Goal: Feedback & Contribution: Contribute content

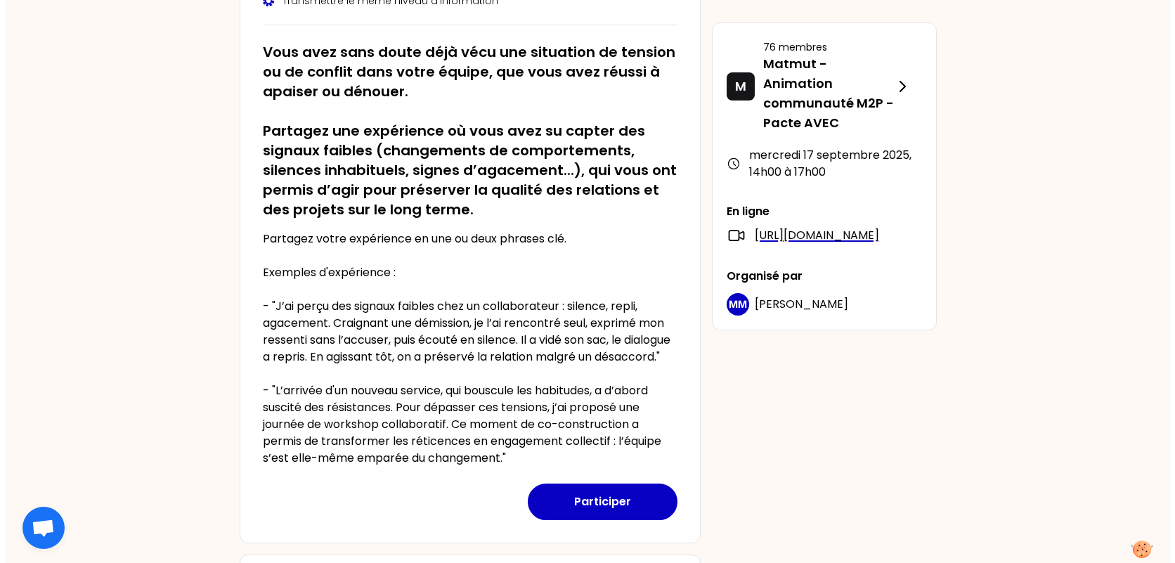
scroll to position [492, 0]
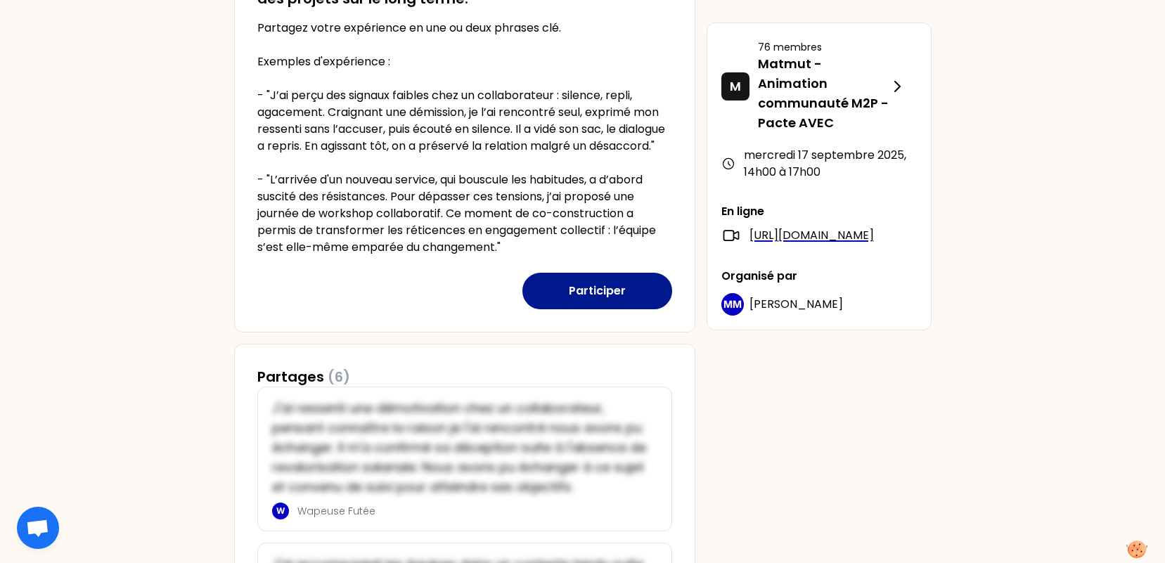
click at [583, 309] on button "Participer" at bounding box center [597, 291] width 150 height 37
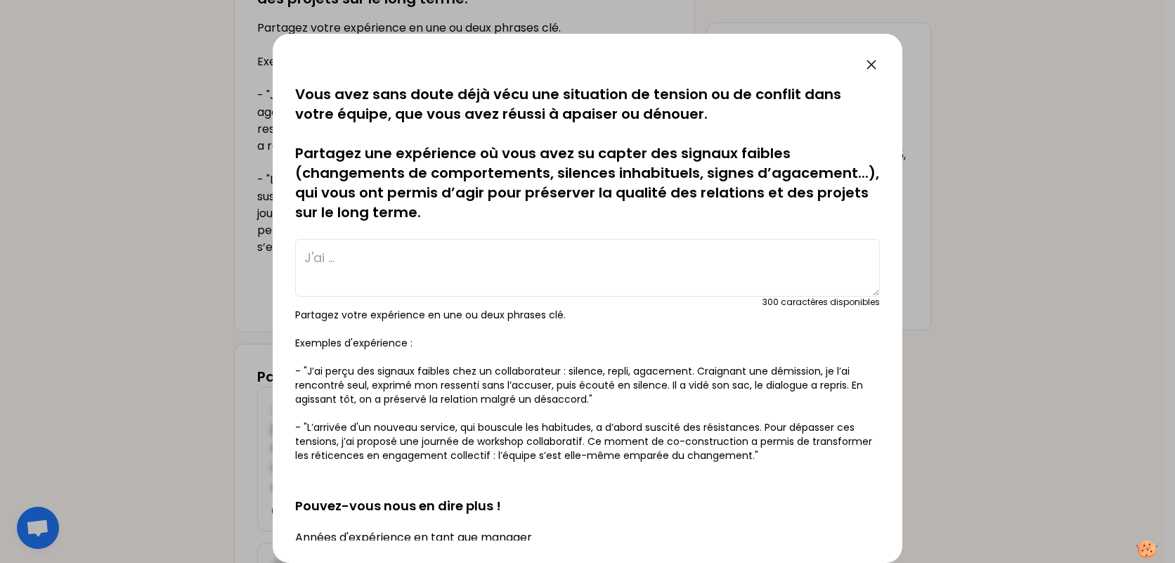
click at [483, 264] on textarea at bounding box center [587, 268] width 585 height 58
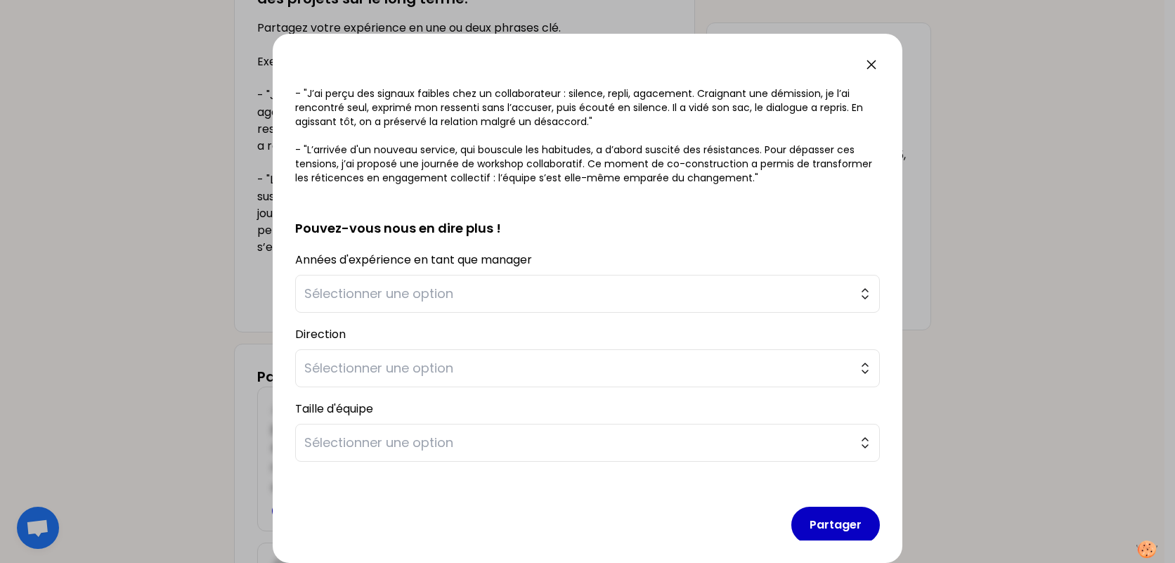
scroll to position [292, 0]
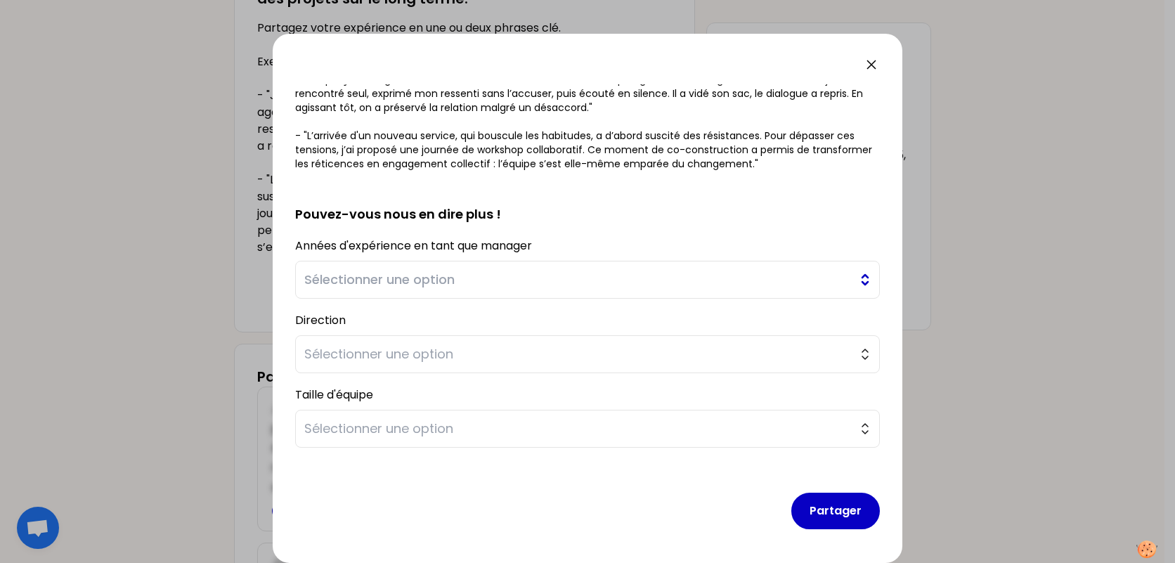
type textarea "J'ai remarqué une démotivation d'un collaborateur qui semblait s'éteindre et se…"
click at [517, 282] on span "Sélectionner une option" at bounding box center [577, 280] width 547 height 20
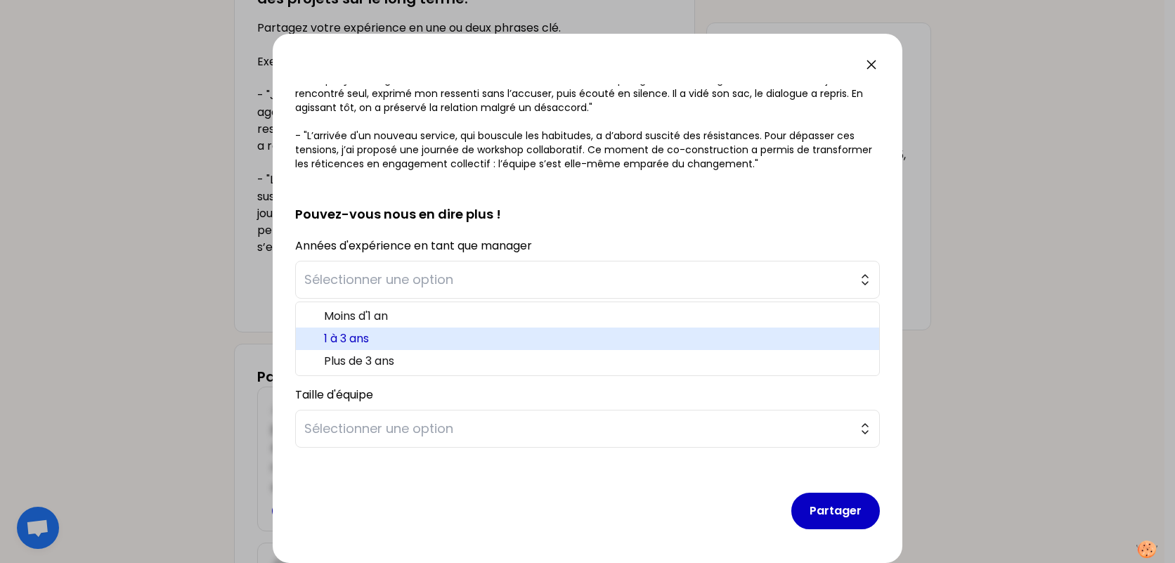
click at [430, 330] on li "1 à 3 ans" at bounding box center [587, 339] width 583 height 22
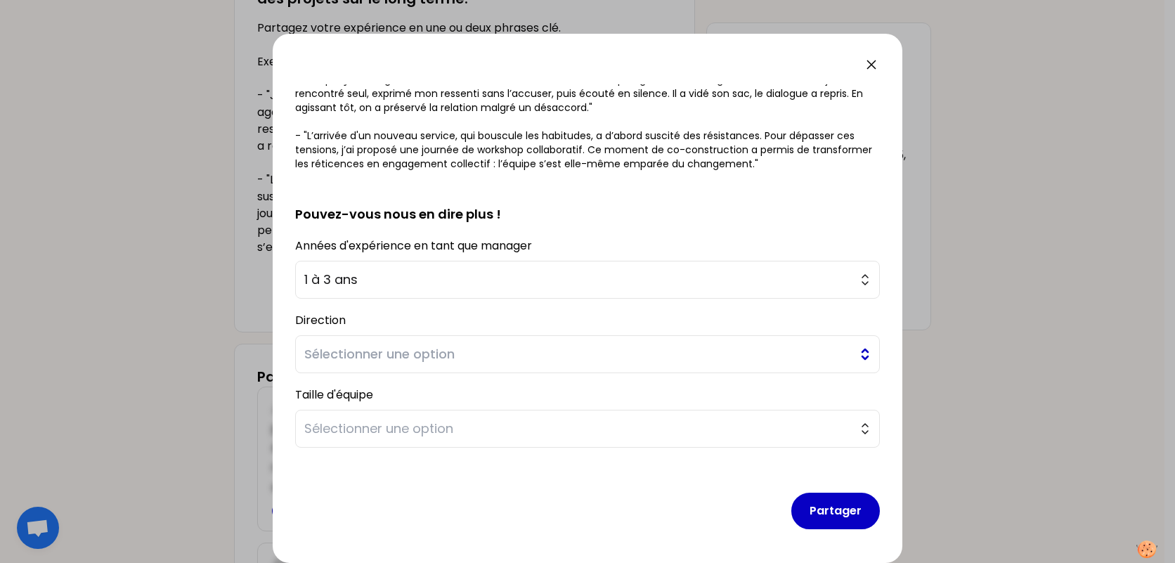
click at [510, 358] on span "Sélectionner une option" at bounding box center [577, 354] width 547 height 20
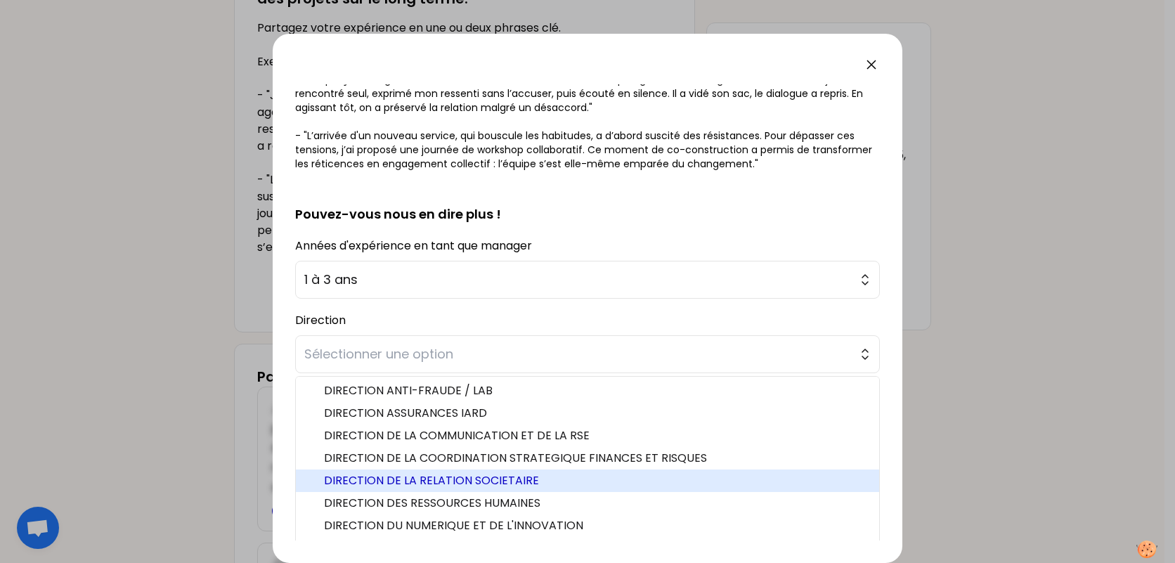
click at [590, 474] on span "DIRECTION DE LA RELATION SOCIETAIRE" at bounding box center [596, 480] width 544 height 17
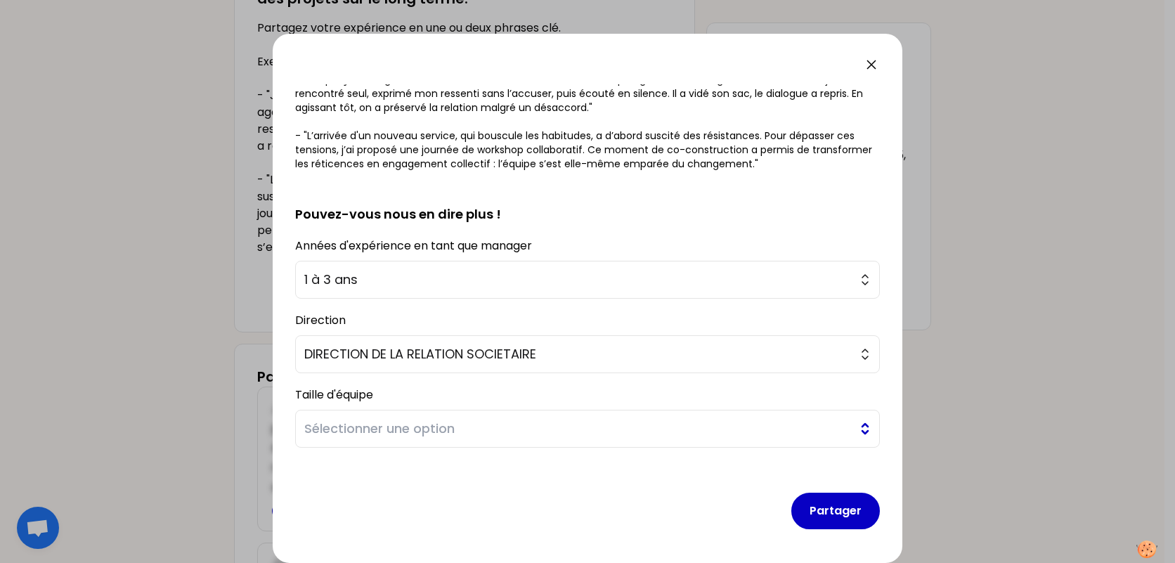
click at [652, 430] on span "Sélectionner une option" at bounding box center [577, 429] width 547 height 20
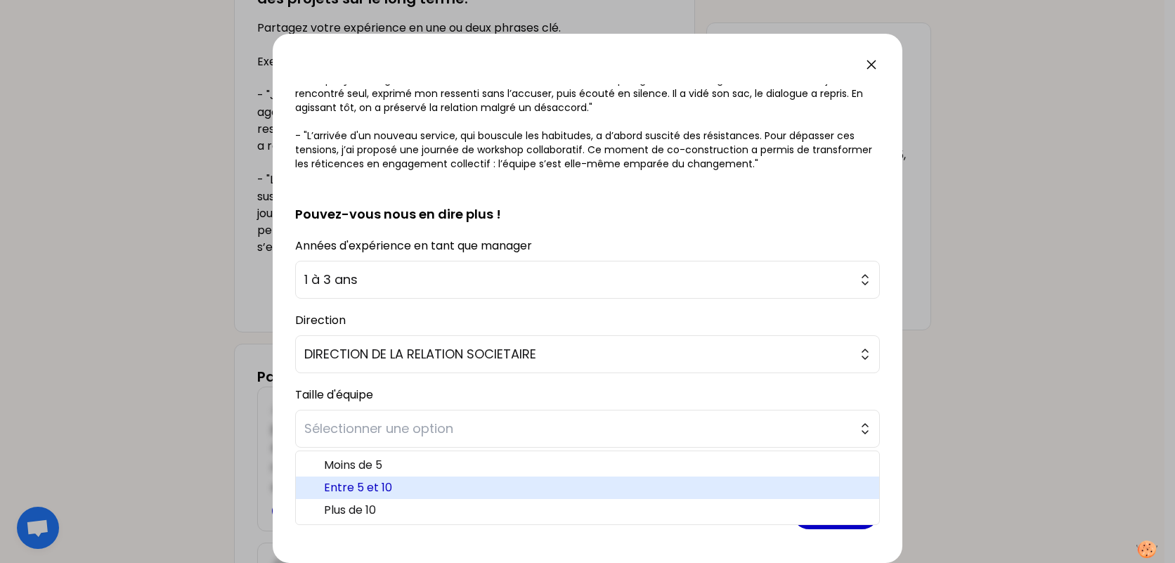
click at [521, 479] on li "Entre 5 et 10" at bounding box center [587, 488] width 583 height 22
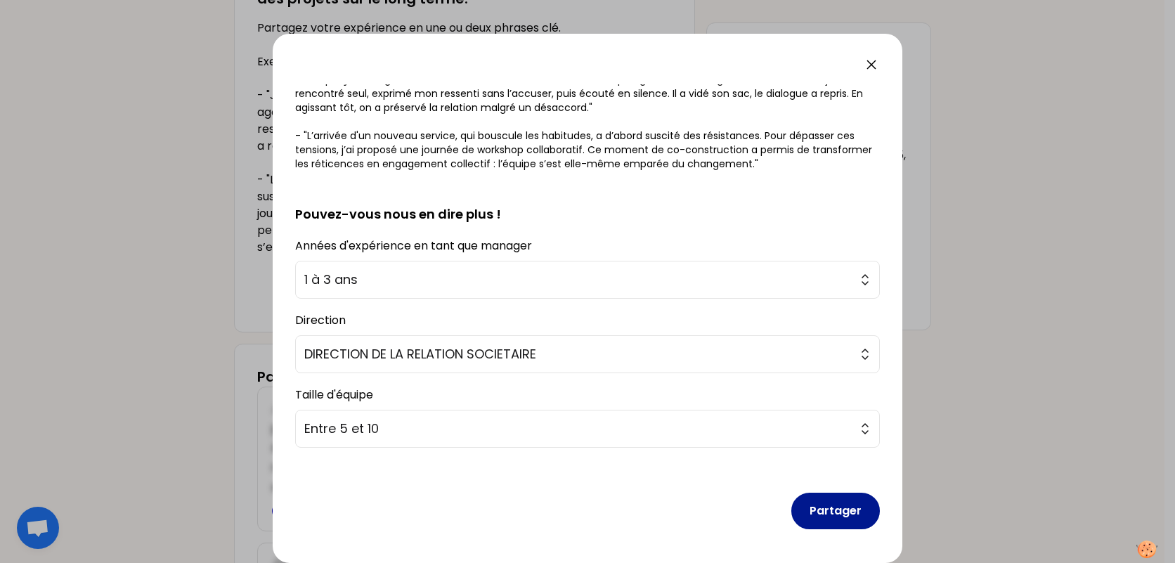
click at [844, 529] on button "Partager" at bounding box center [835, 511] width 89 height 37
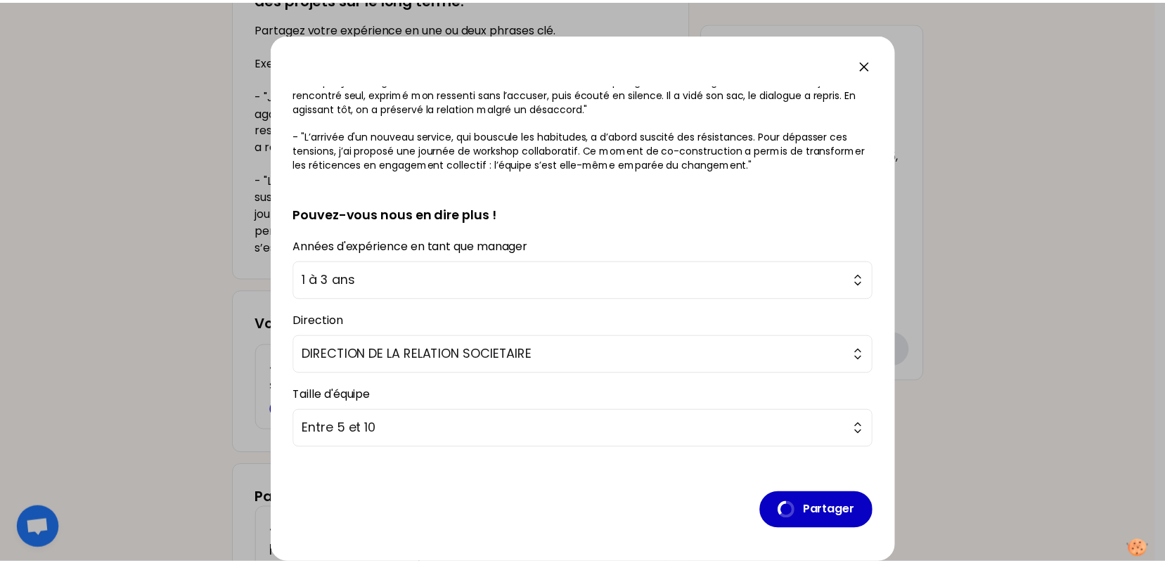
scroll to position [0, 0]
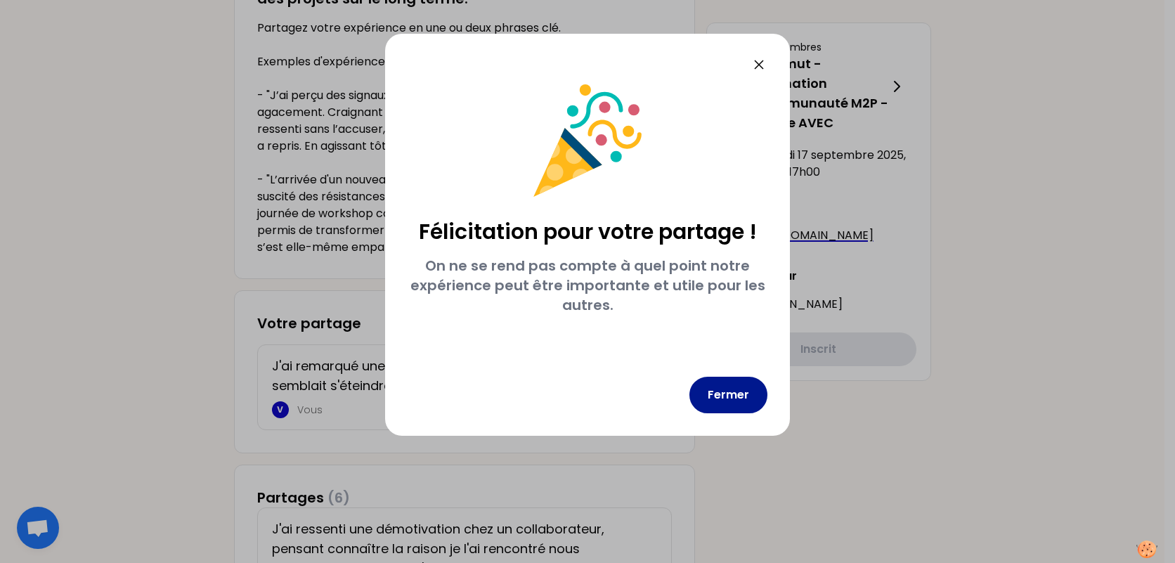
click at [735, 403] on button "Fermer" at bounding box center [729, 395] width 78 height 37
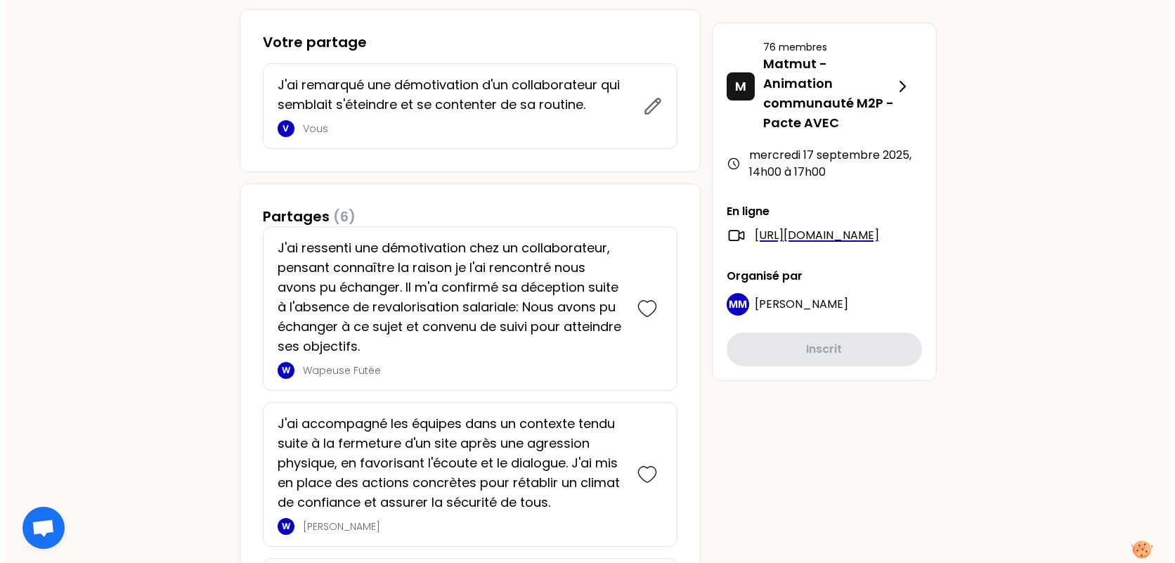
scroll to position [633, 0]
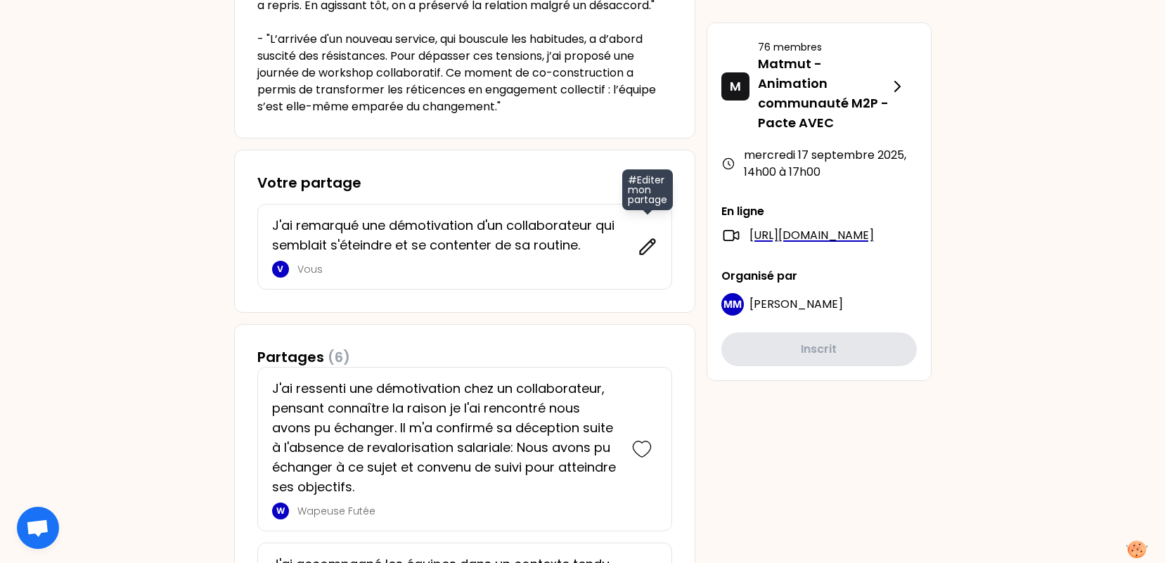
click at [644, 257] on icon at bounding box center [648, 247] width 20 height 20
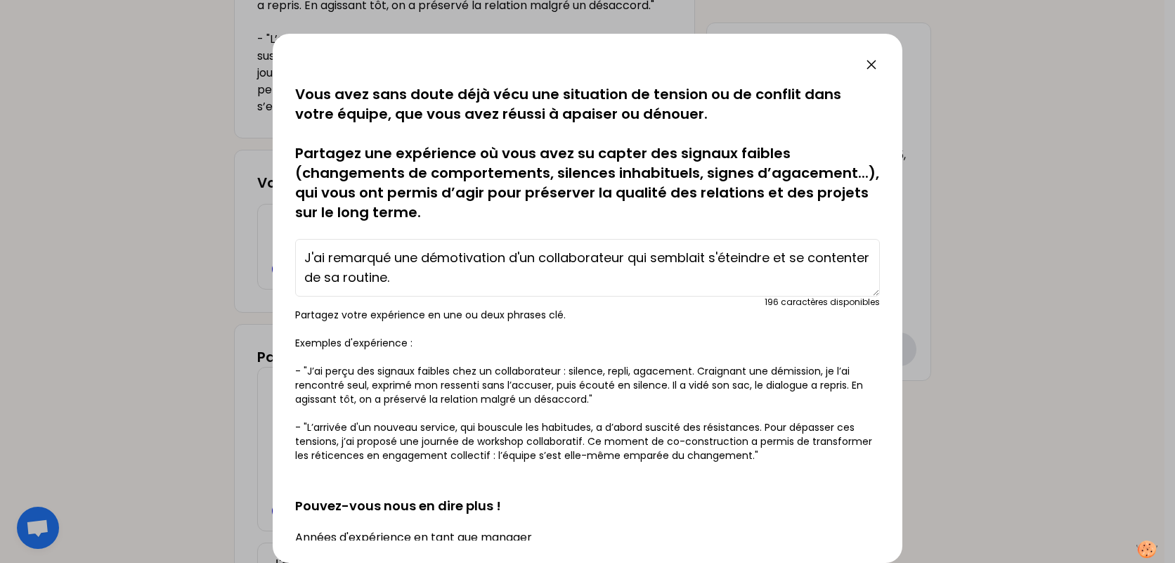
click at [643, 266] on textarea "J'ai remarqué une démotivation d'un collaborateur qui semblait s'éteindre et se…" at bounding box center [587, 268] width 585 height 58
click at [637, 278] on textarea "J'ai remarqué une démotivation d'un collaborateur qui semblait s'éteindre et se…" at bounding box center [587, 268] width 585 height 58
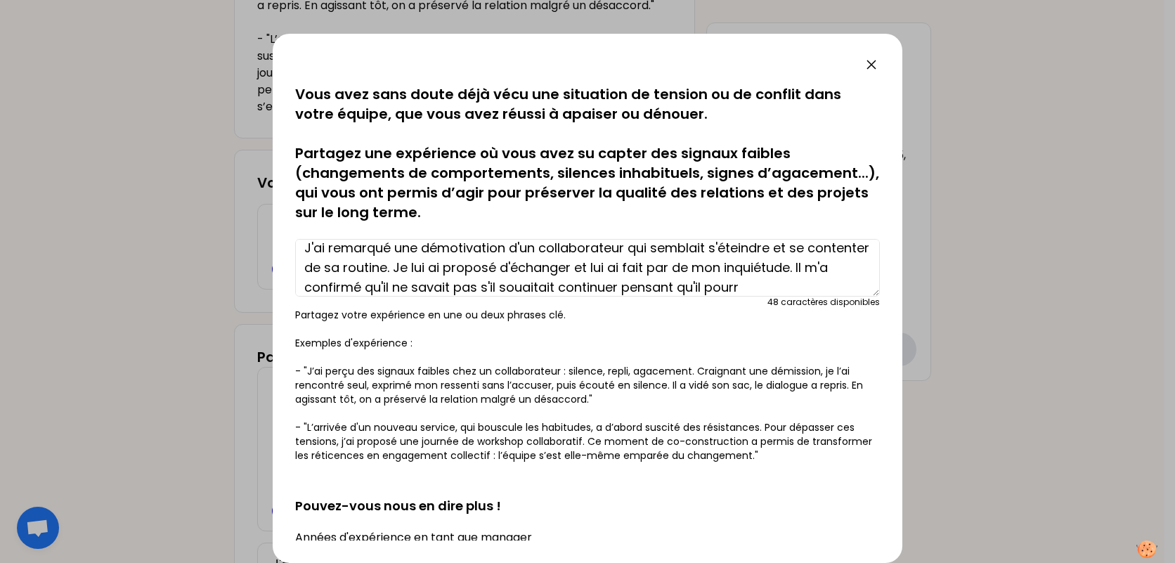
scroll to position [30, 0]
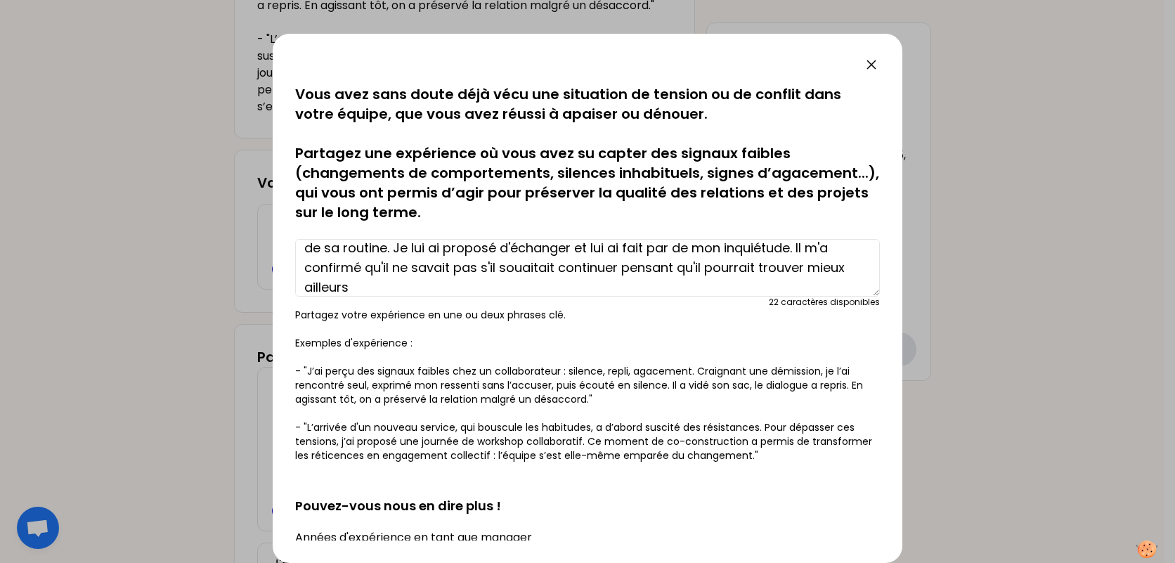
click at [635, 266] on textarea "J'ai remarqué une démotivation d'un collaborateur qui semblait s'éteindre et se…" at bounding box center [587, 268] width 585 height 58
click at [632, 275] on textarea "J'ai remarqué une démotivation d'un collaborateur qui semblait s'éteindre et se…" at bounding box center [587, 268] width 585 height 58
click at [652, 286] on textarea "J'ai remarqué une démotivation d'un collaborateur qui semblait s'éteindre et se…" at bounding box center [587, 268] width 585 height 58
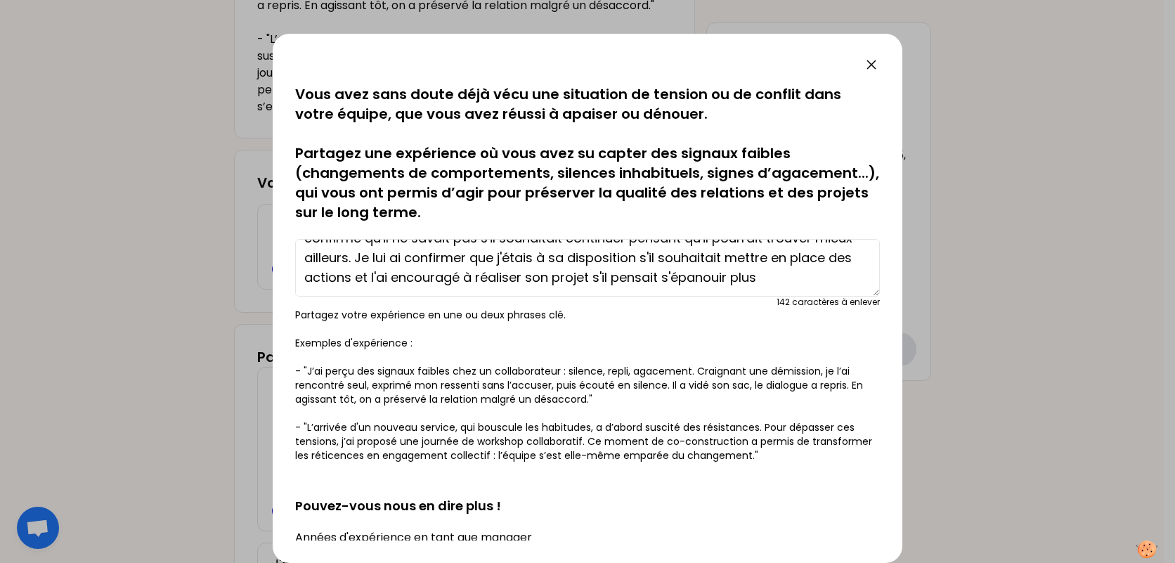
scroll to position [9, 0]
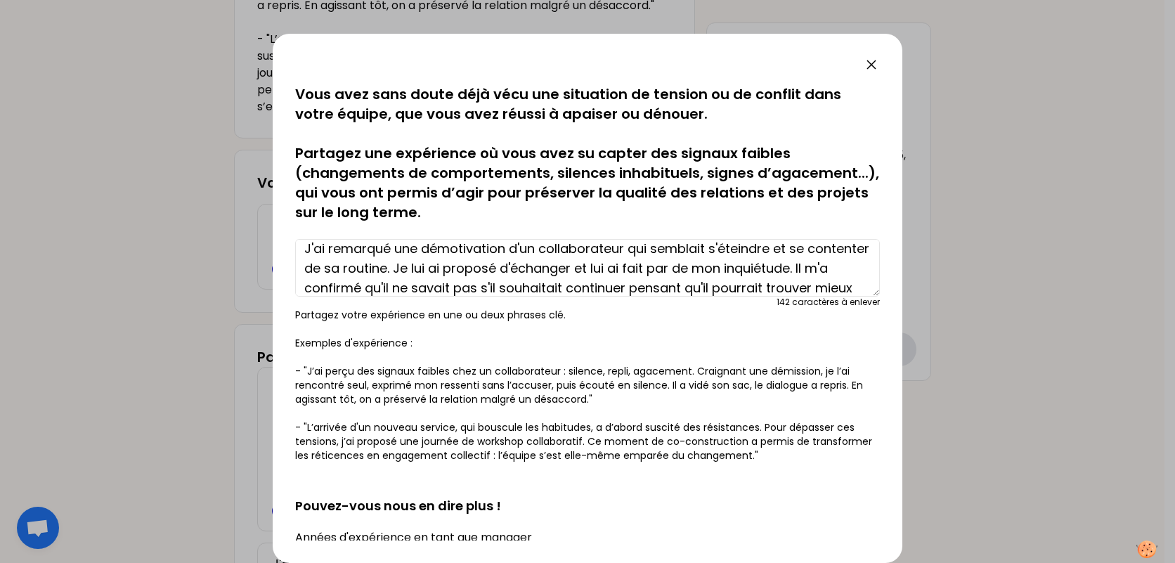
click at [685, 267] on textarea "J'ai remarqué une démotivation d'un collaborateur qui semblait s'éteindre et se…" at bounding box center [587, 268] width 585 height 58
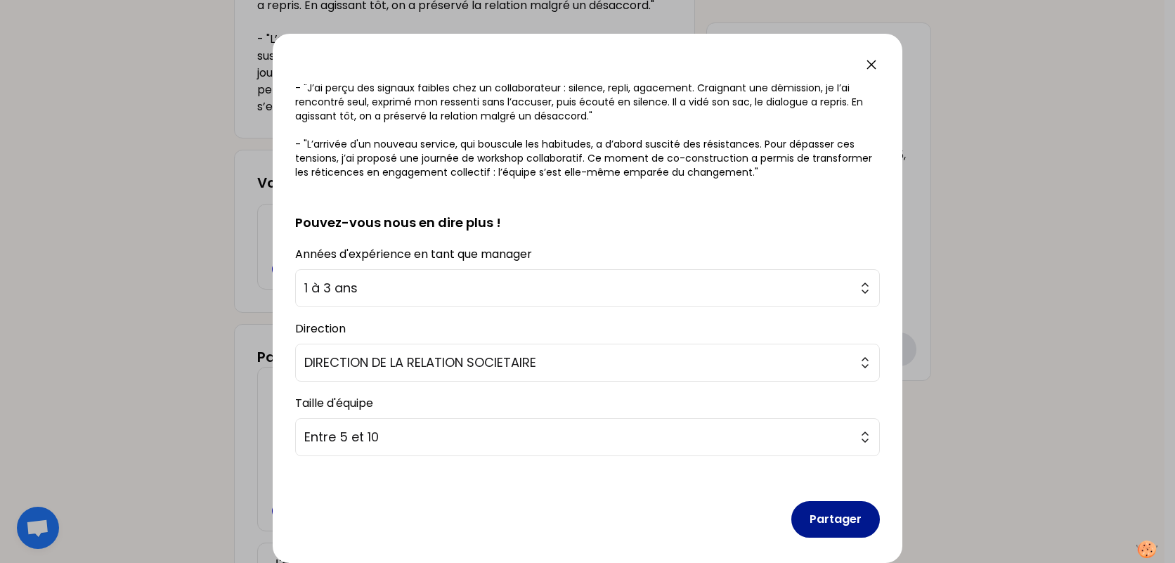
scroll to position [300, 0]
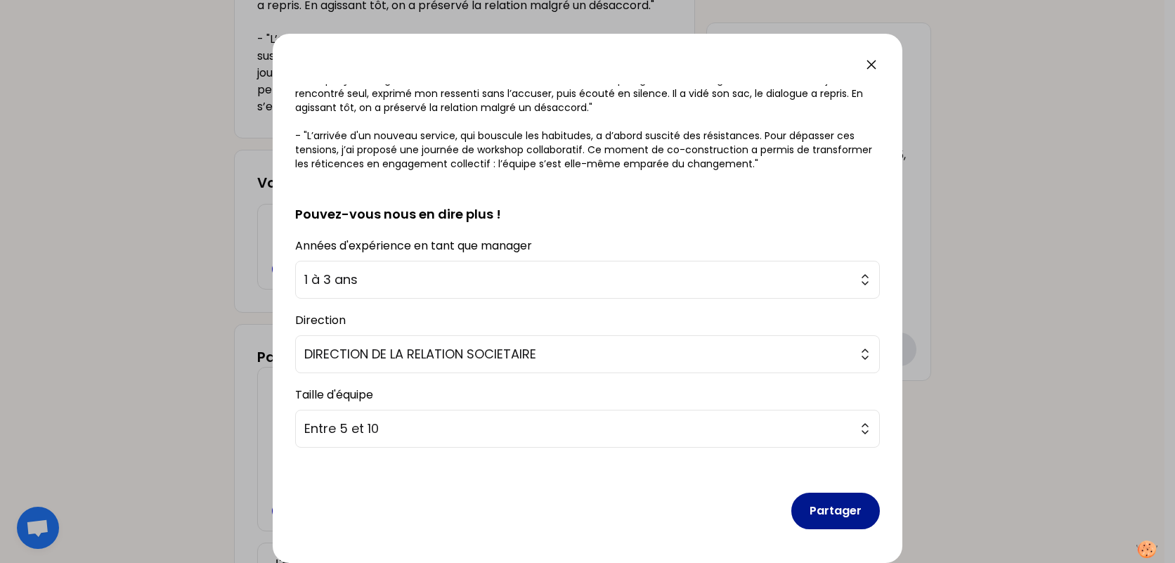
click at [816, 493] on div "Partager" at bounding box center [587, 500] width 585 height 82
click at [816, 505] on button "Partager" at bounding box center [835, 511] width 89 height 37
click at [815, 516] on button "Partager" at bounding box center [835, 511] width 89 height 37
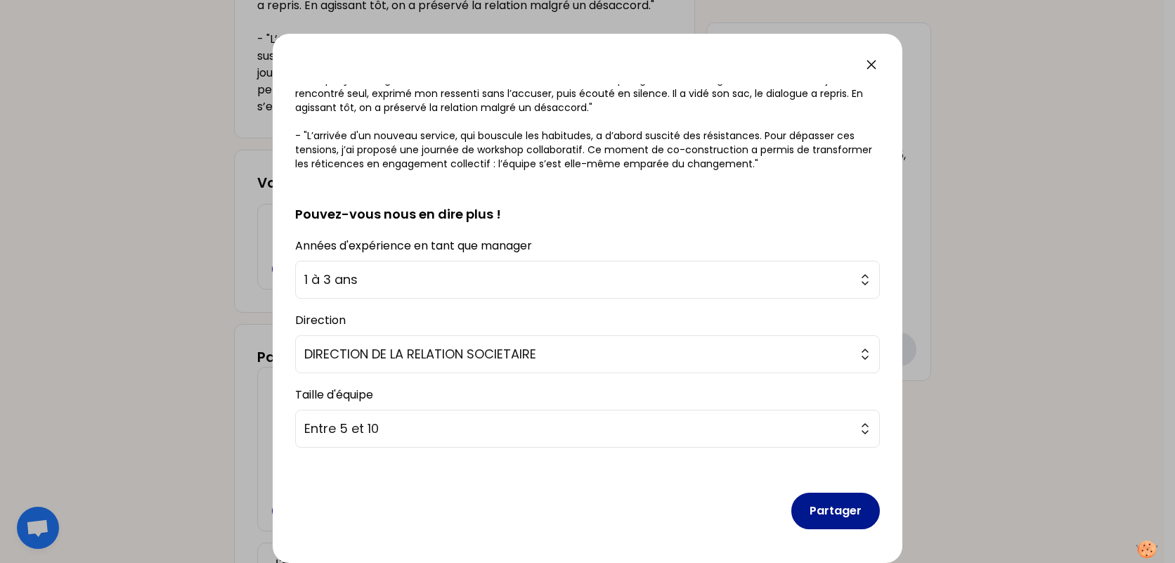
click at [815, 516] on button "Partager" at bounding box center [835, 511] width 89 height 37
click at [816, 516] on button "Partager" at bounding box center [835, 511] width 89 height 37
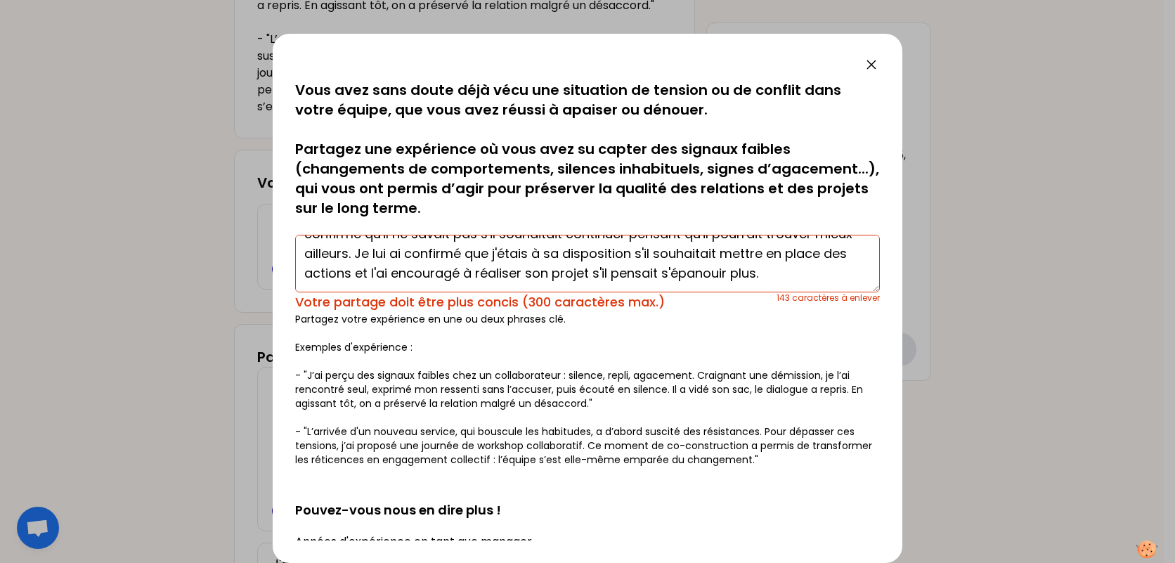
scroll to position [0, 0]
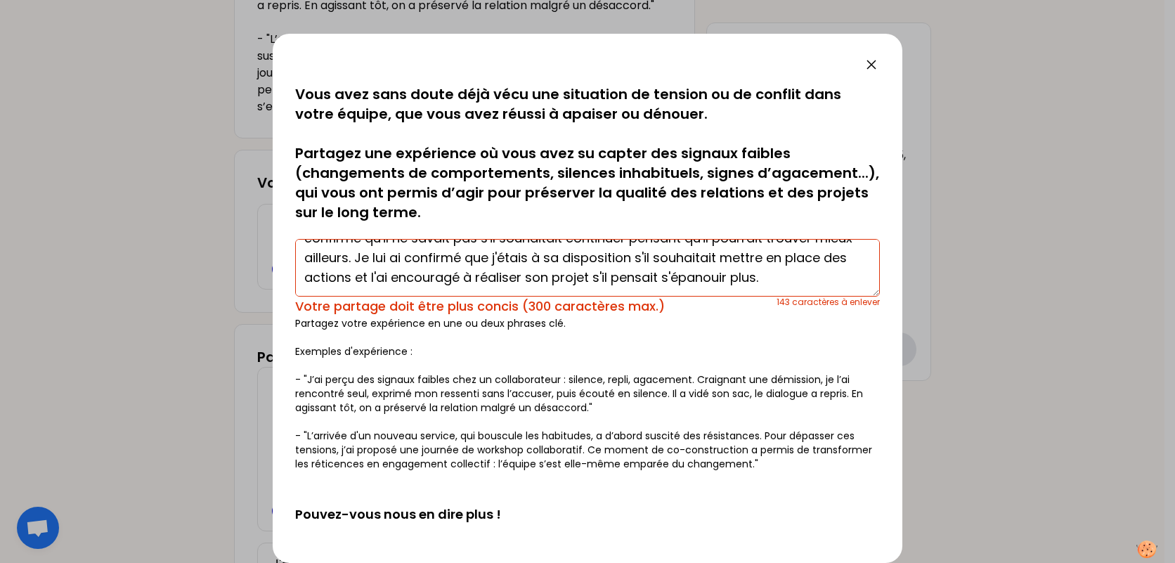
click at [625, 285] on textarea "J'ai remarqué une démotivation d'un collaborateur qui semblait s'éteindre et se…" at bounding box center [587, 268] width 585 height 58
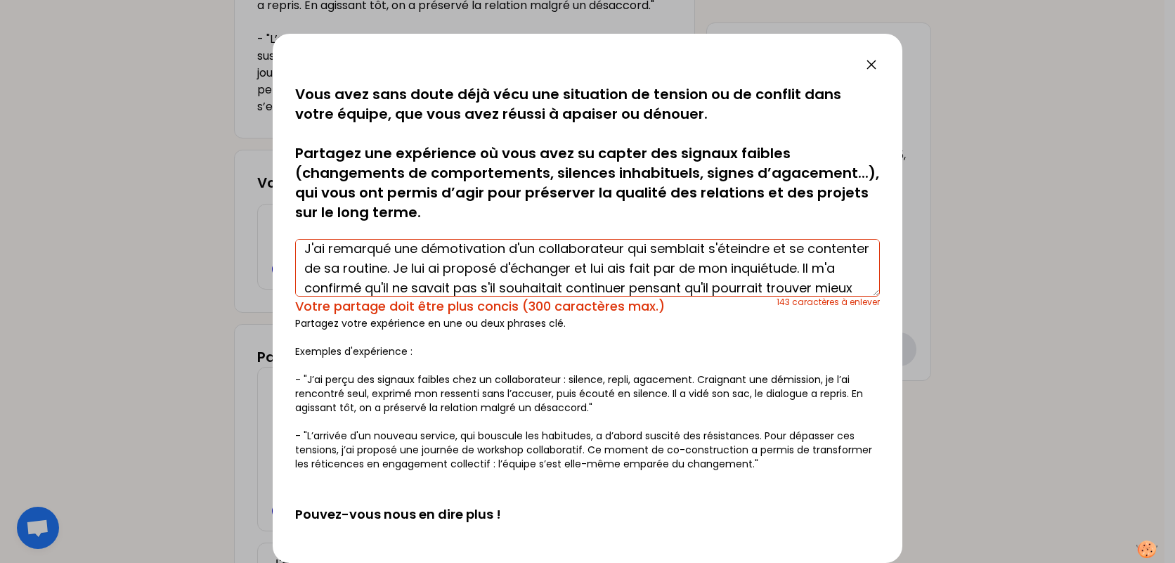
click at [653, 269] on textarea "J'ai remarqué une démotivation d'un collaborateur qui semblait s'éteindre et se…" at bounding box center [587, 268] width 585 height 58
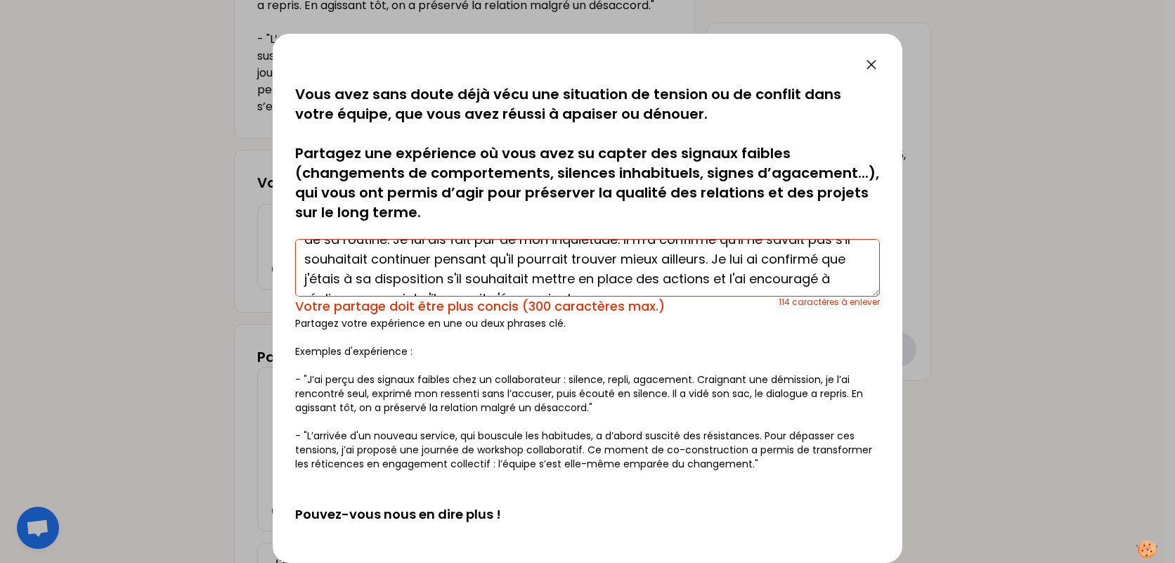
scroll to position [59, 0]
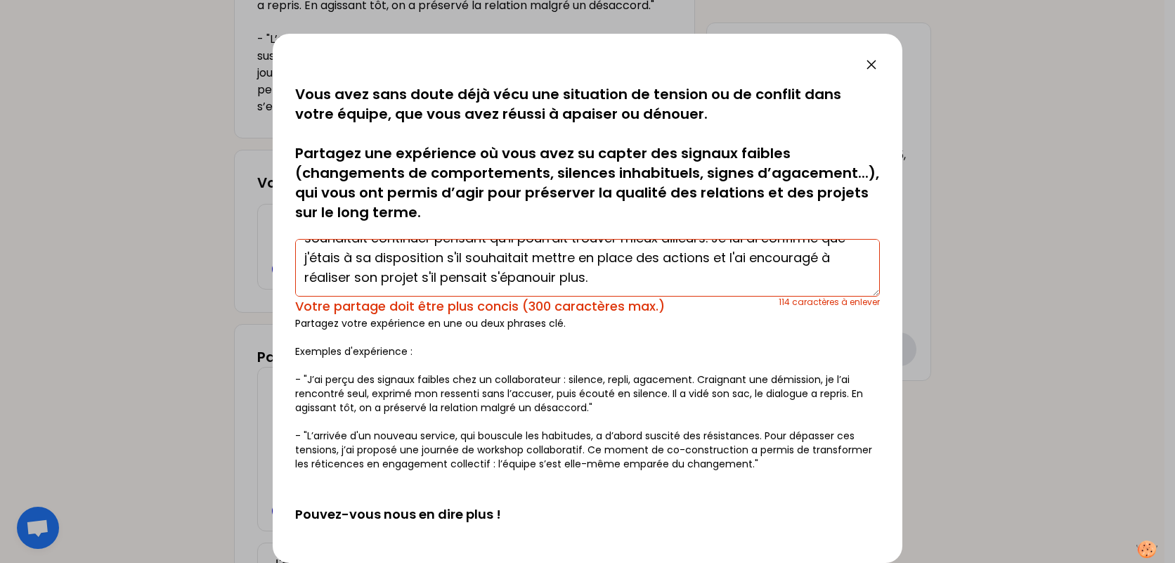
click at [801, 245] on textarea "J'ai remarqué une démotivation d'un collaborateur qui semblait s'éteindre et se…" at bounding box center [587, 268] width 585 height 58
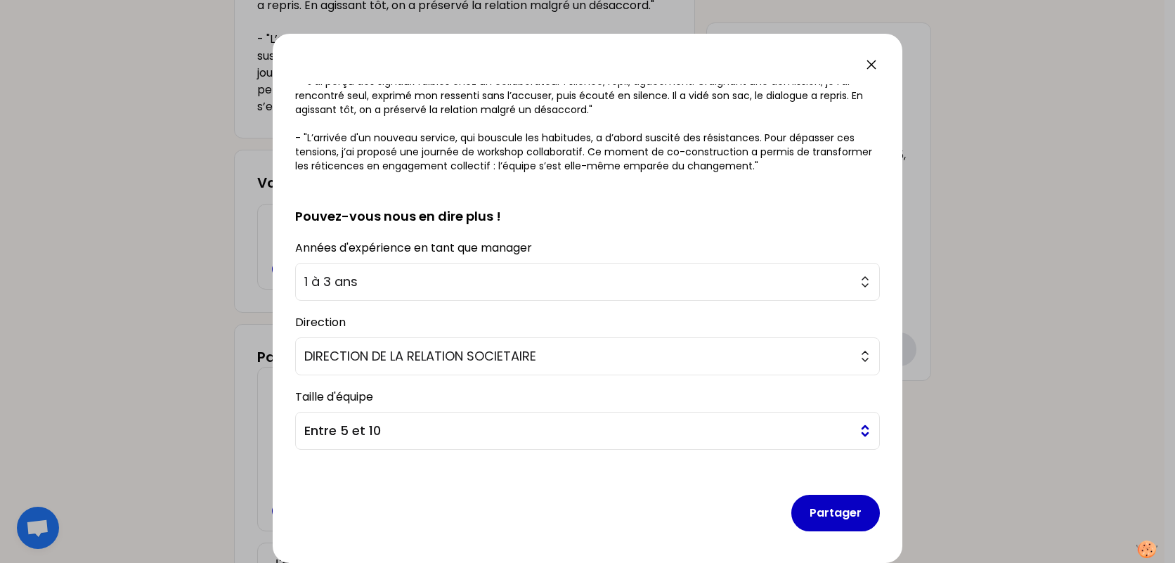
scroll to position [292, 0]
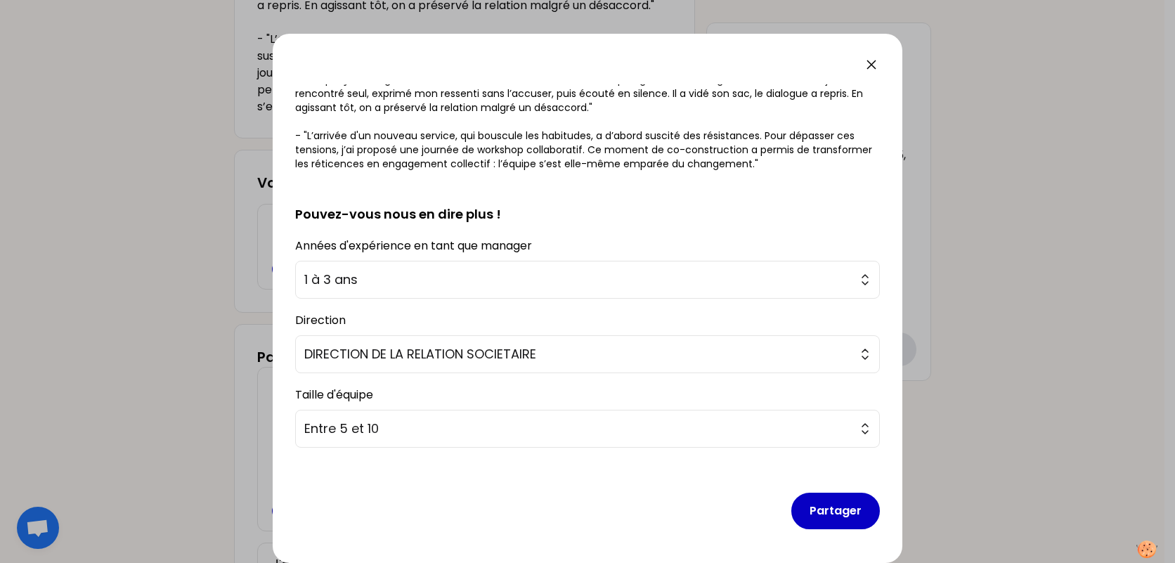
drag, startPoint x: 821, startPoint y: 508, endPoint x: 777, endPoint y: 382, distance: 133.4
click at [777, 382] on form "sauvegardé Vous avez sans doute déjà vécu une situation de tension ou de confli…" at bounding box center [587, 167] width 585 height 748
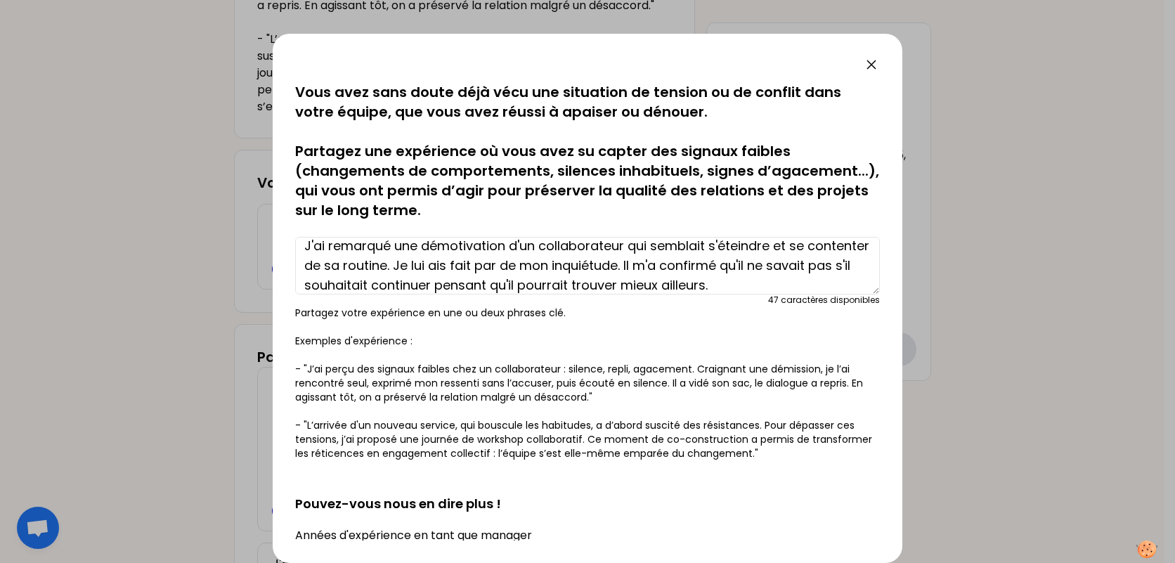
scroll to position [0, 0]
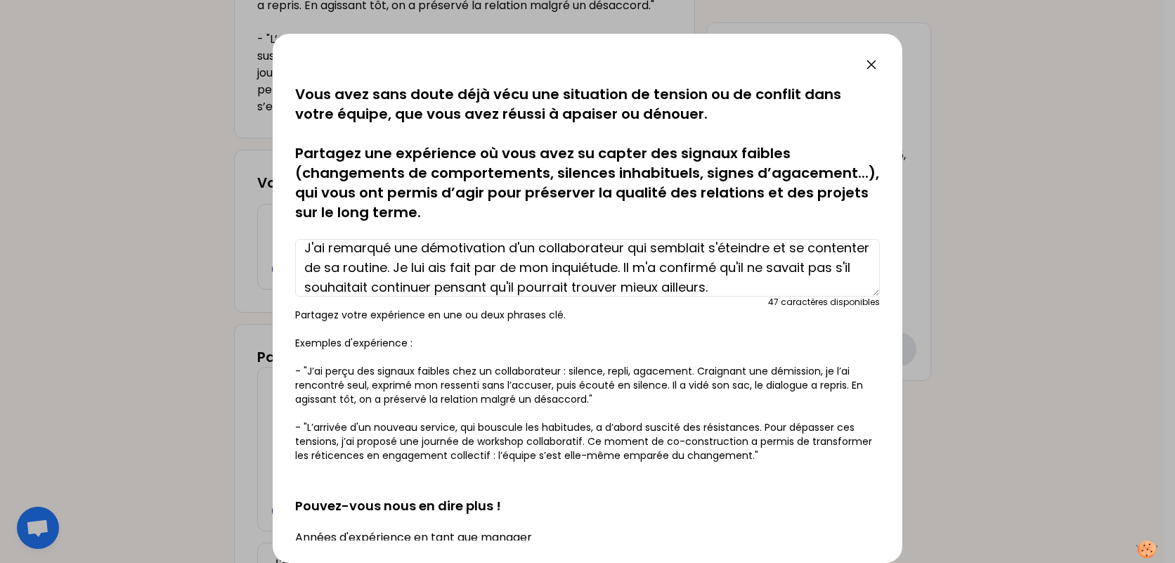
click at [812, 290] on textarea "J'ai remarqué une démotivation d'un collaborateur qui semblait s'éteindre et se…" at bounding box center [587, 268] width 585 height 58
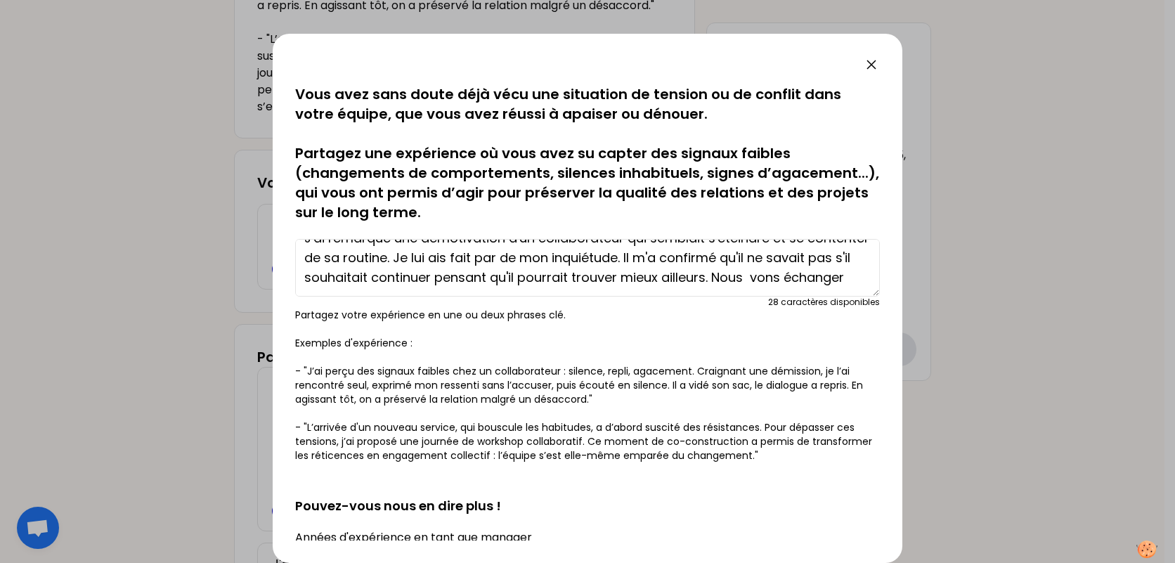
click at [393, 285] on textarea "J'ai remarqué une démotivation d'un collaborateur qui semblait s'éteindre et se…" at bounding box center [587, 268] width 585 height 58
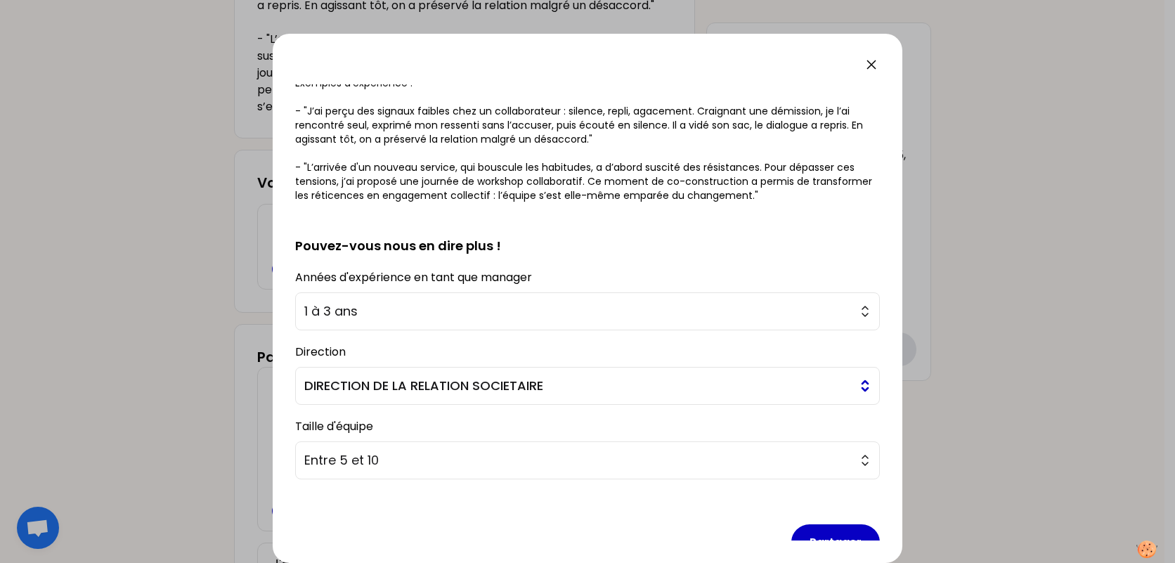
scroll to position [292, 0]
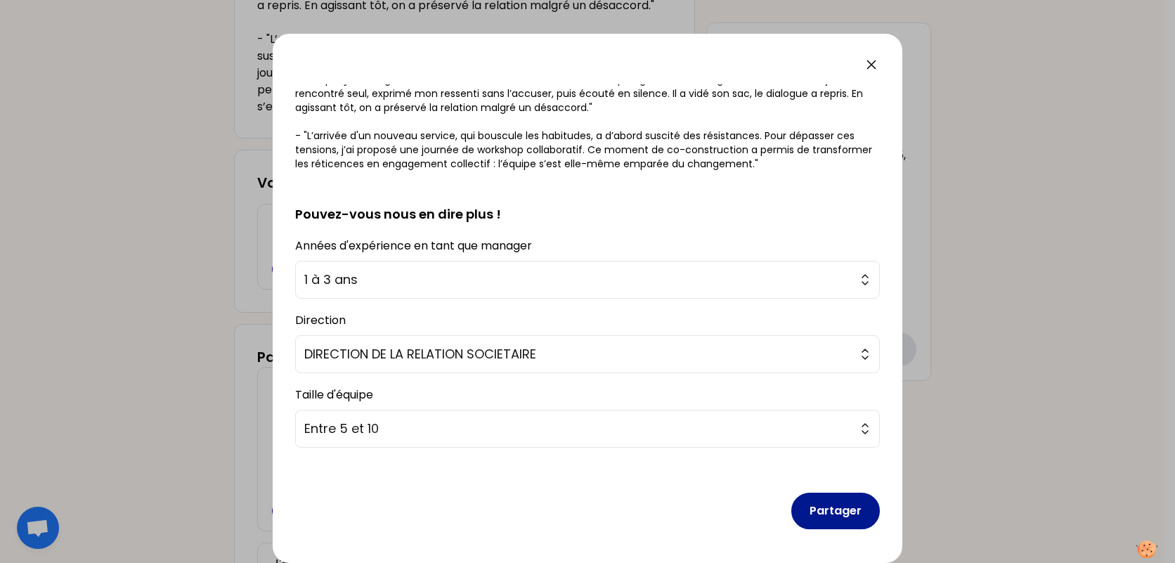
type textarea "J'ai remarqué une démotivation d'un collaborateur qui semblait s'éteindre et se…"
click at [805, 493] on button "Partager" at bounding box center [835, 511] width 89 height 37
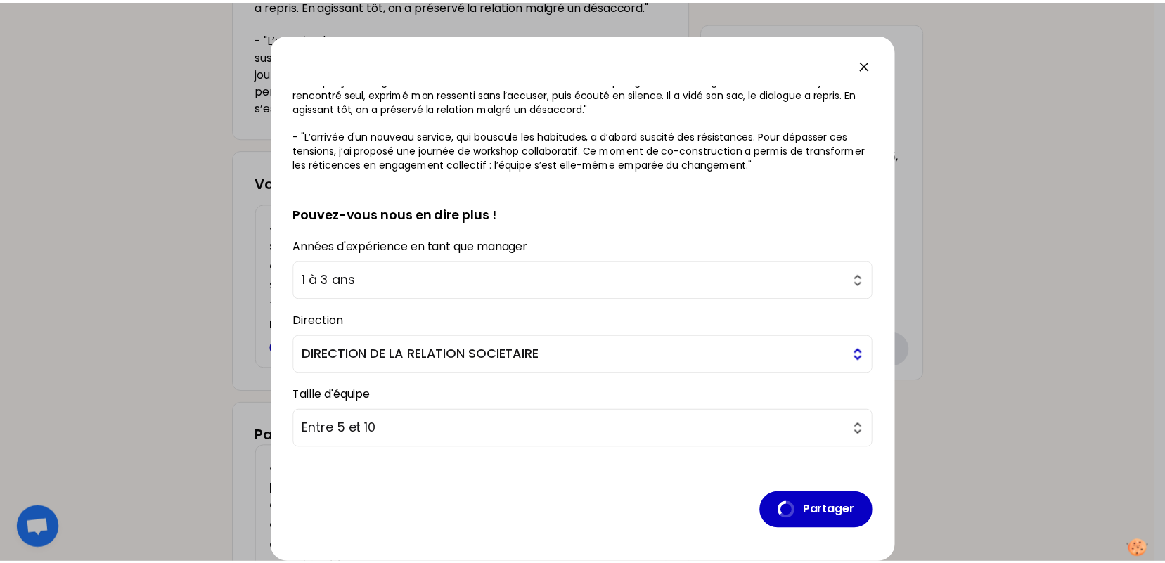
scroll to position [0, 0]
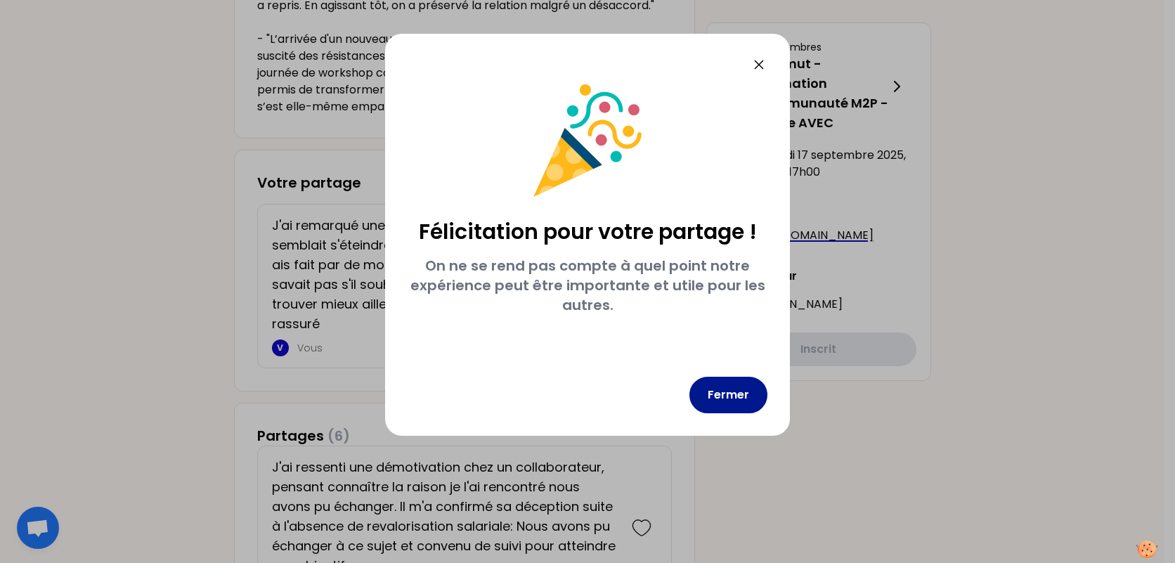
click at [714, 401] on button "Fermer" at bounding box center [729, 395] width 78 height 37
